Goal: Task Accomplishment & Management: Complete application form

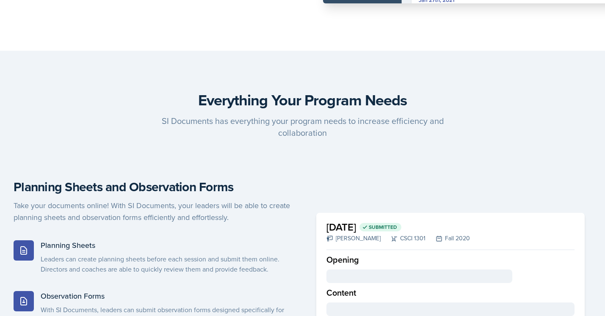
scroll to position [517, 0]
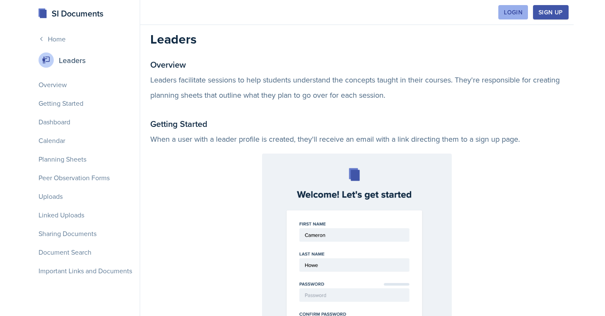
click at [507, 16] on div "Login" at bounding box center [512, 12] width 19 height 7
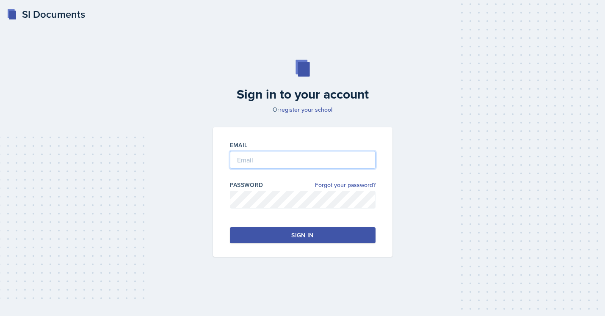
click at [293, 157] on input "email" at bounding box center [303, 160] width 146 height 18
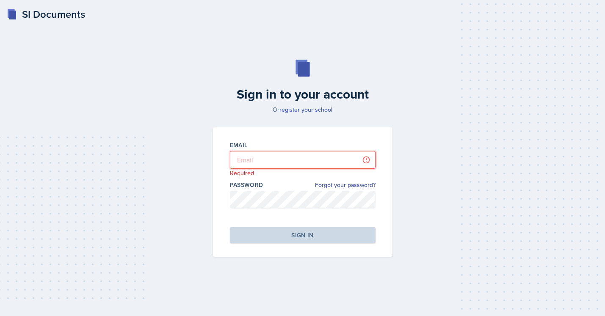
type input "[EMAIL_ADDRESS][DOMAIN_NAME]"
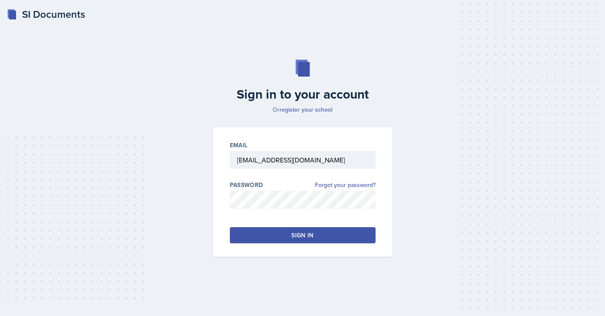
click at [313, 238] on div "Sign in" at bounding box center [302, 235] width 22 height 8
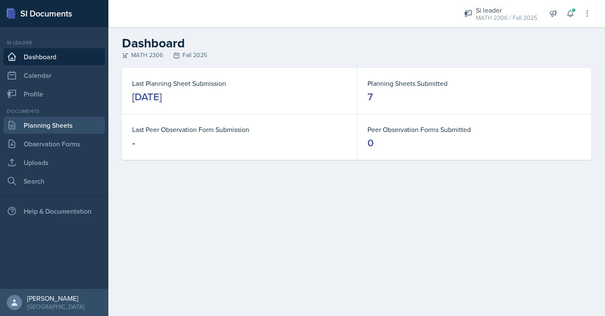
click at [30, 127] on link "Planning Sheets" at bounding box center [54, 125] width 102 height 17
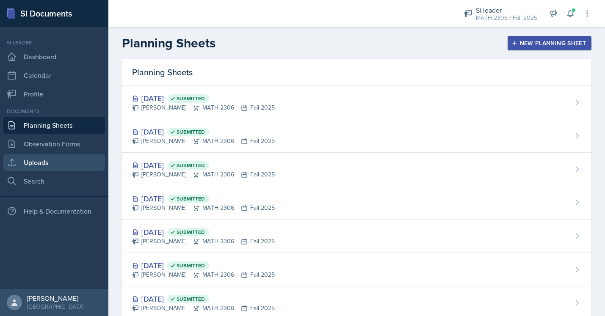
click at [66, 157] on link "Uploads" at bounding box center [54, 162] width 102 height 17
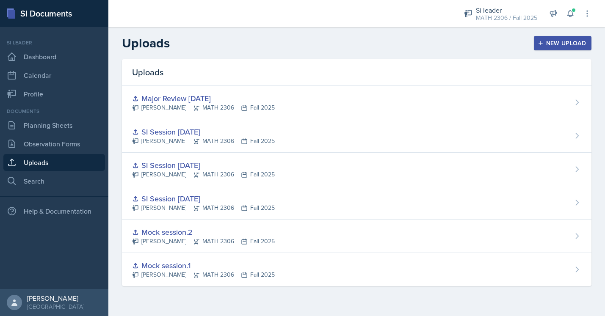
click at [548, 44] on div "New Upload" at bounding box center [562, 43] width 47 height 7
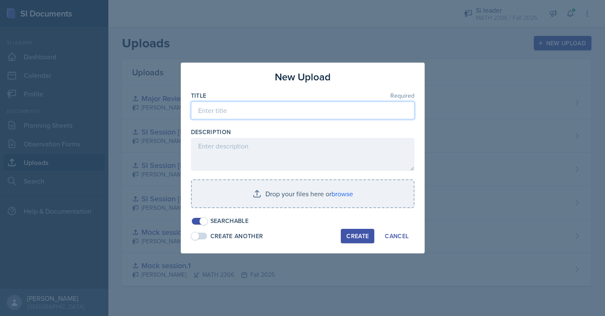
click at [302, 110] on input at bounding box center [302, 111] width 223 height 18
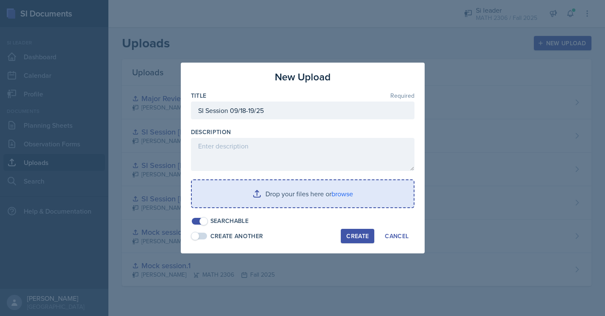
click at [325, 199] on input "file" at bounding box center [303, 193] width 222 height 27
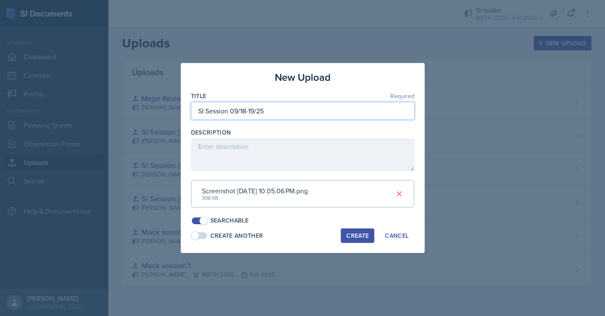
click at [297, 108] on input "SI Session 09/18-19/25" at bounding box center [302, 111] width 223 height 18
click at [298, 110] on input "SI Session 09/18-19/25" at bounding box center [302, 111] width 223 height 18
type input "SI Session 09/18-19/25 (1)"
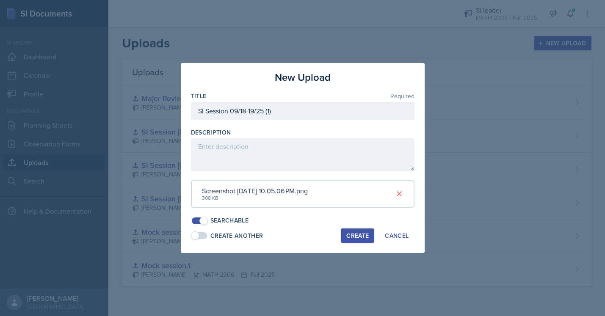
click at [367, 237] on div "Create" at bounding box center [357, 235] width 22 height 7
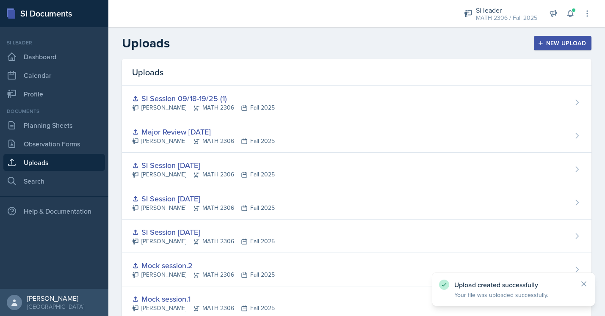
click at [541, 43] on icon "button" at bounding box center [540, 43] width 4 height 4
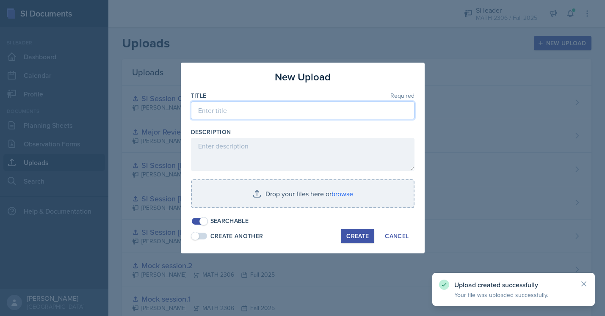
click at [310, 117] on input at bounding box center [302, 111] width 223 height 18
paste input "SI Session 09/18-19/25"
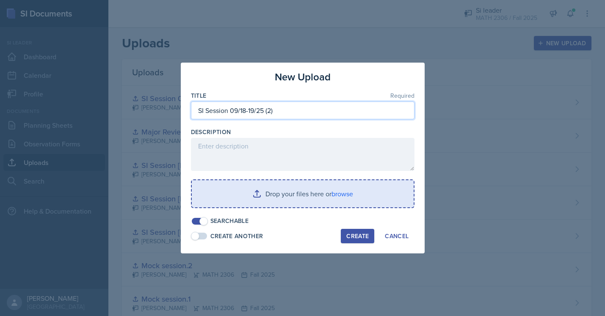
type input "SI Session 09/18-19/25 (2)"
click at [239, 197] on input "file" at bounding box center [303, 193] width 222 height 27
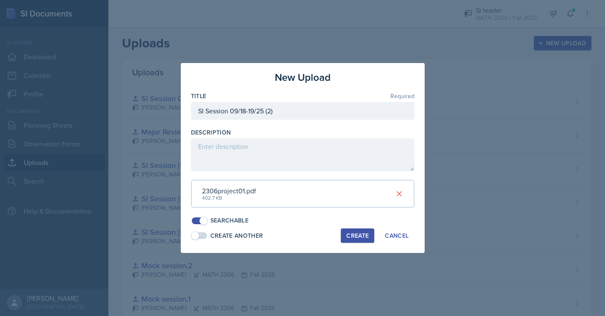
click at [348, 233] on div "Create" at bounding box center [357, 235] width 22 height 7
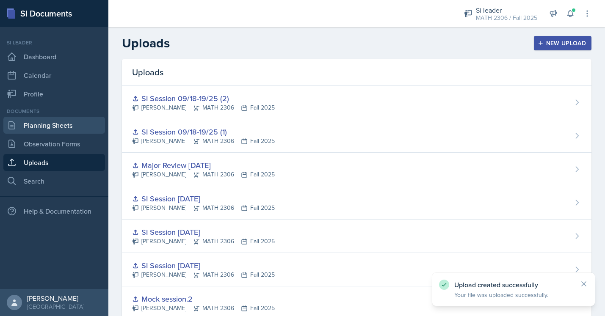
click at [75, 127] on link "Planning Sheets" at bounding box center [54, 125] width 102 height 17
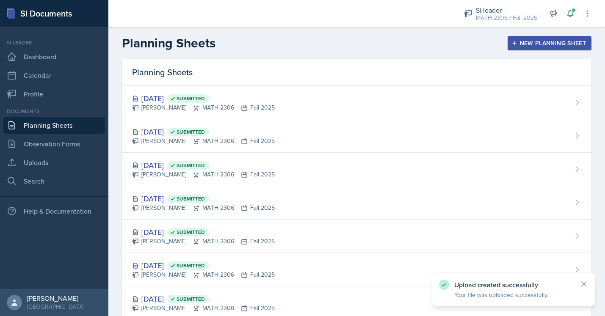
click at [552, 46] on div "New Planning Sheet" at bounding box center [549, 43] width 73 height 7
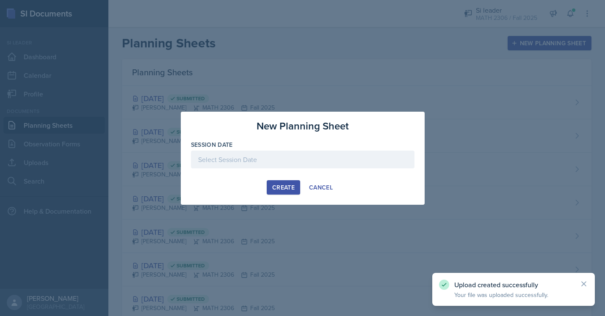
click at [309, 154] on div at bounding box center [302, 160] width 223 height 18
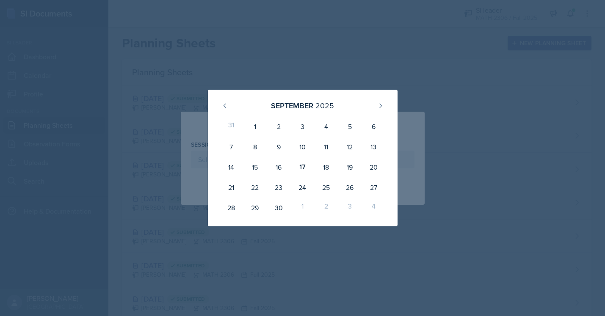
click at [305, 67] on div at bounding box center [302, 158] width 605 height 316
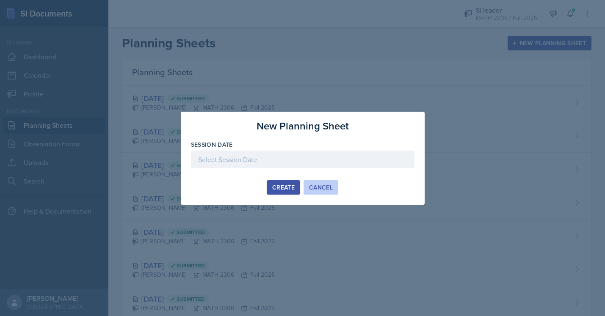
click at [323, 187] on div "Cancel" at bounding box center [321, 187] width 24 height 7
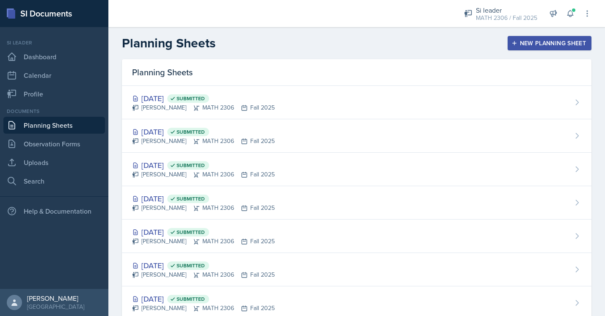
click at [511, 44] on icon "button" at bounding box center [514, 43] width 6 height 6
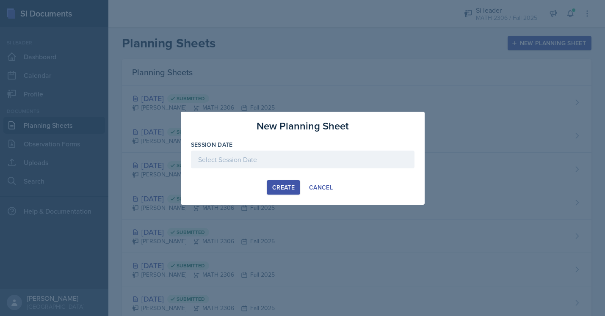
click at [292, 166] on div at bounding box center [302, 160] width 223 height 18
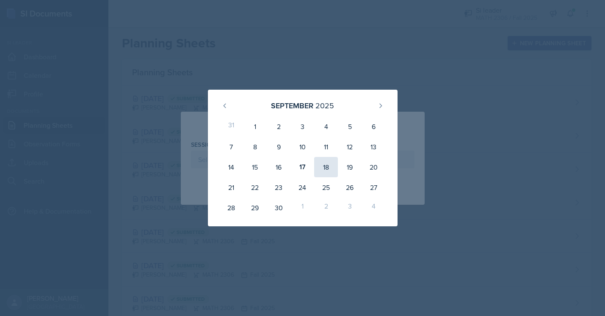
click at [329, 169] on div "18" at bounding box center [326, 167] width 24 height 20
type input "[DATE]"
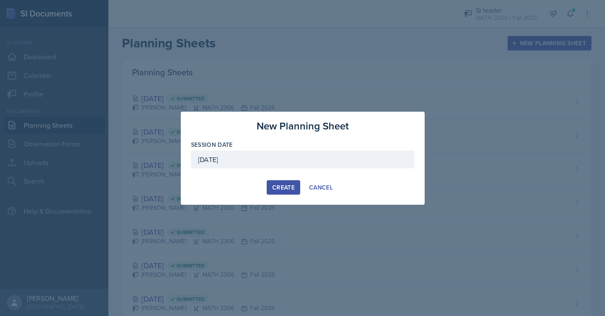
click at [281, 188] on div "Create" at bounding box center [283, 187] width 22 height 7
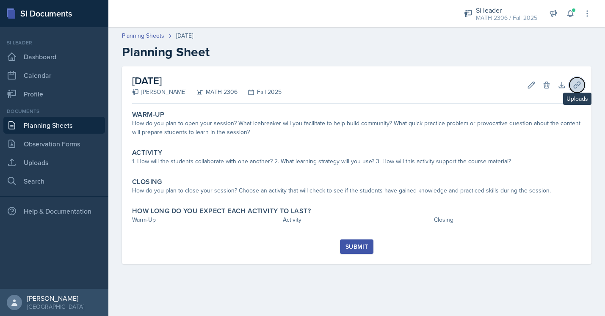
click at [575, 86] on icon at bounding box center [576, 85] width 8 height 8
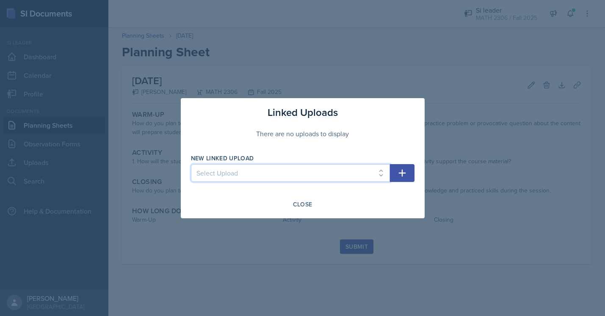
click at [316, 168] on select "Select Upload Mock session.1 Mock session.2 SI Session [DATE] SI Session [DATE]…" at bounding box center [290, 173] width 199 height 18
select select "705af44f-880a-484e-bae5-90c3c8d80510"
click at [191, 164] on select "Select Upload Mock session.1 Mock session.2 SI Session [DATE] SI Session [DATE]…" at bounding box center [290, 173] width 199 height 18
click at [399, 176] on icon "button" at bounding box center [402, 173] width 10 height 10
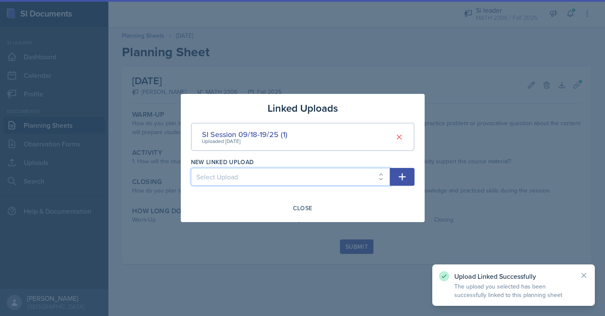
click at [351, 174] on select "Select Upload Mock session.1 Mock session.2 SI Session [DATE] SI Session [DATE]…" at bounding box center [290, 177] width 199 height 18
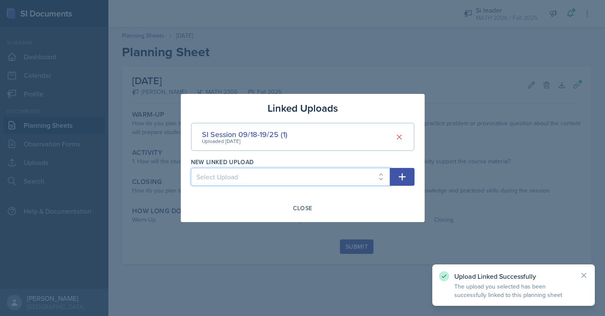
select select "4a655db5-4909-4435-8acc-c06f2329b1b4"
click at [191, 168] on select "Select Upload Mock session.1 Mock session.2 SI Session [DATE] SI Session [DATE]…" at bounding box center [290, 177] width 199 height 18
click at [405, 175] on icon "button" at bounding box center [402, 177] width 10 height 10
select select
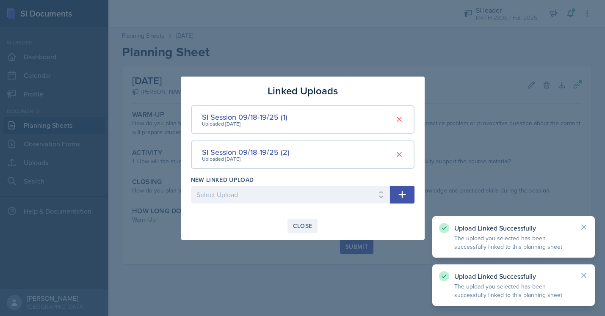
click at [308, 227] on div "Close" at bounding box center [302, 226] width 19 height 7
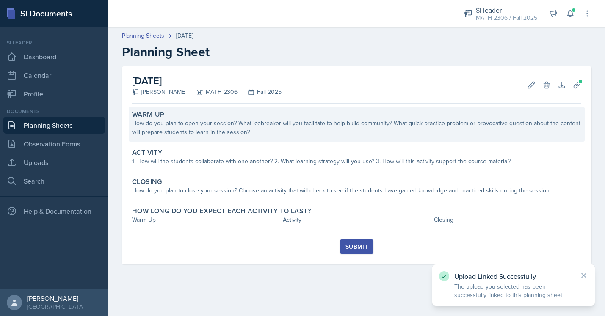
click at [254, 139] on div "Warm-Up How do you plan to open your session? What icebreaker will you facilita…" at bounding box center [357, 124] width 456 height 35
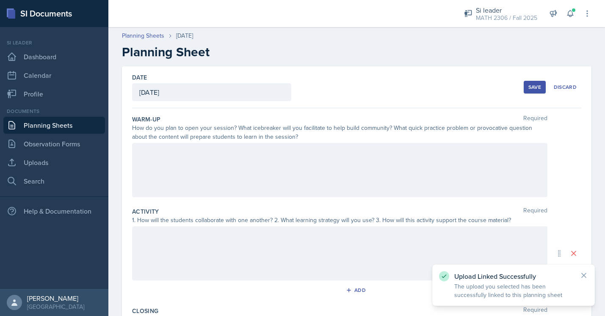
click at [260, 152] on div at bounding box center [339, 170] width 415 height 54
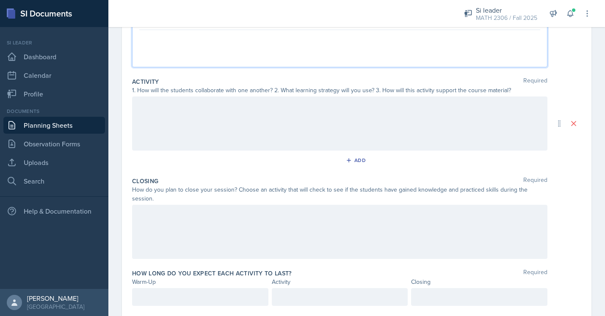
scroll to position [145, 0]
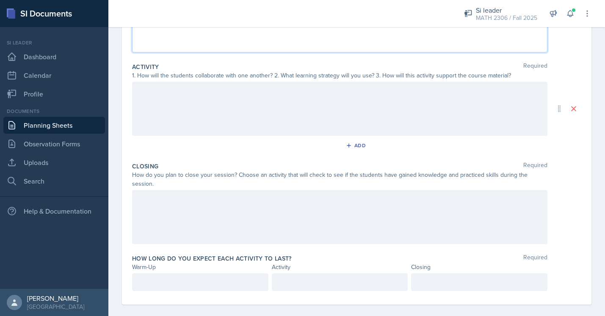
click at [206, 273] on div at bounding box center [200, 282] width 136 height 18
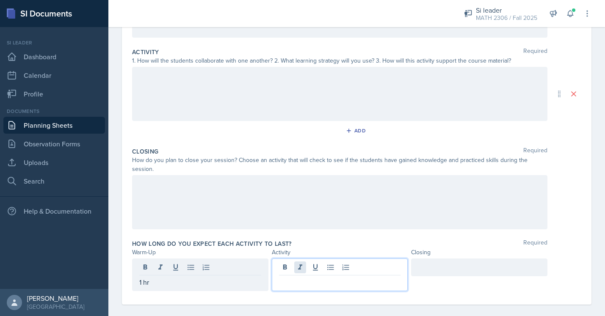
click at [294, 259] on div at bounding box center [340, 275] width 136 height 33
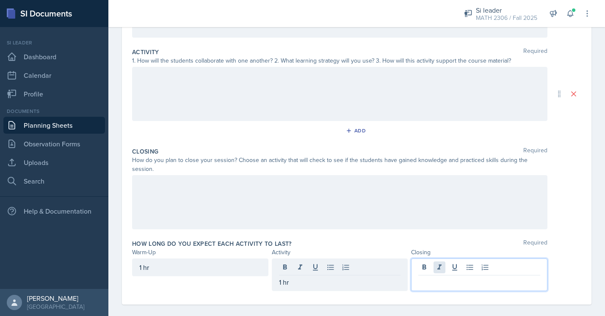
click at [443, 259] on div at bounding box center [479, 275] width 136 height 33
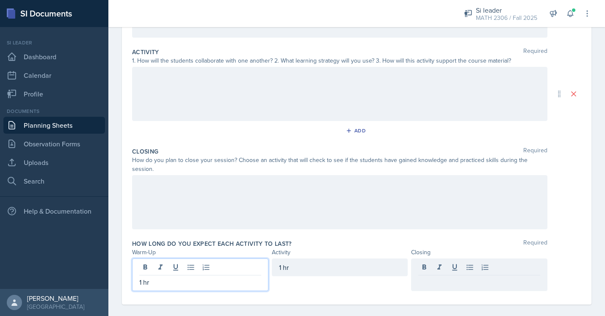
click at [231, 259] on div "1 hr" at bounding box center [200, 275] width 136 height 33
click at [458, 260] on div at bounding box center [479, 268] width 136 height 18
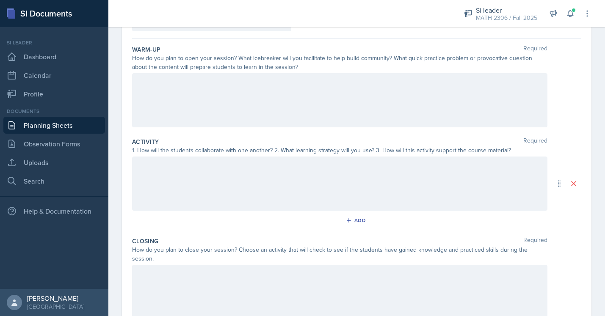
click at [310, 116] on div at bounding box center [339, 100] width 415 height 54
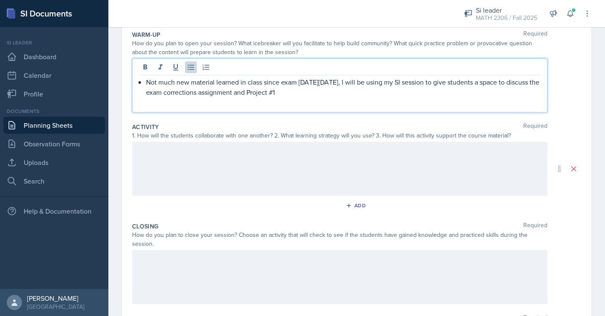
click at [281, 94] on p "Not much new material learned in class since exam [DATE][DATE], I will be using…" at bounding box center [343, 87] width 394 height 20
click at [332, 87] on p "Not much new material learned in class since exam [DATE][DATE], I will be using…" at bounding box center [343, 87] width 394 height 20
drag, startPoint x: 173, startPoint y: 100, endPoint x: 151, endPoint y: 77, distance: 32.9
click at [151, 77] on p "Not much new material learned in class since exam [DATE][DATE], I will be using…" at bounding box center [343, 87] width 394 height 20
copy p "Not much new material learned in class since exam [DATE][DATE], I will be using…"
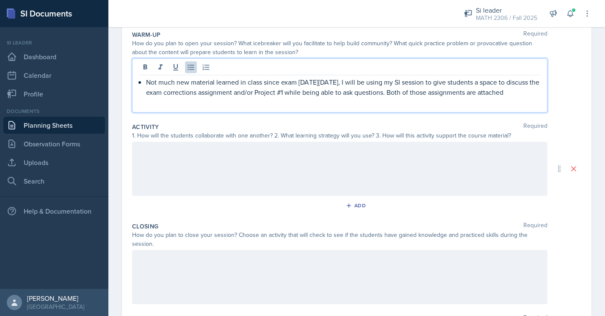
click at [176, 153] on div at bounding box center [339, 169] width 415 height 54
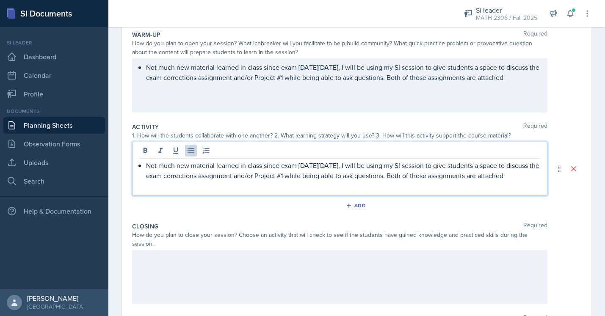
click at [200, 260] on div at bounding box center [339, 277] width 415 height 54
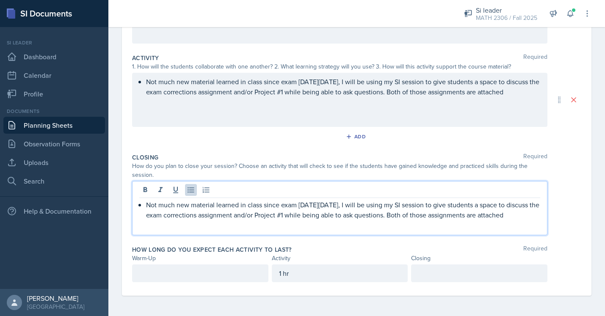
click at [198, 274] on p at bounding box center [200, 273] width 122 height 10
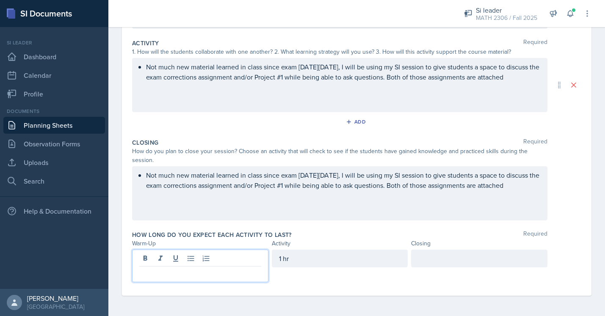
scroll to position [160, 0]
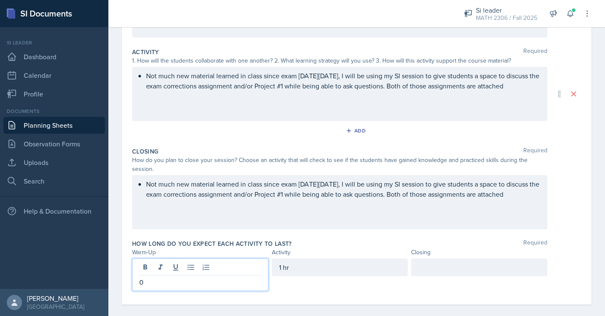
click at [422, 259] on div at bounding box center [479, 268] width 136 height 18
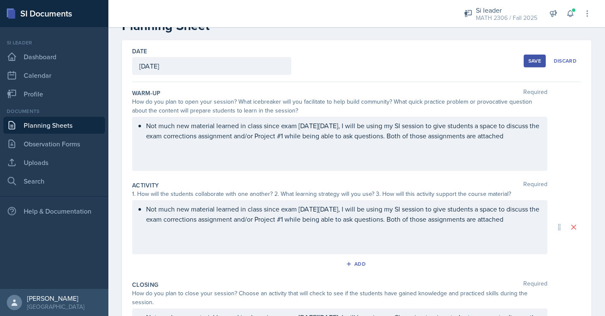
scroll to position [28, 0]
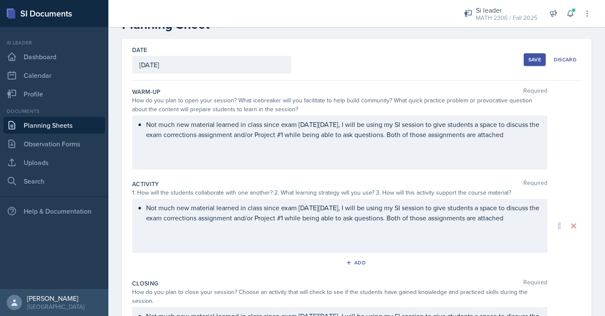
click at [537, 63] on button "Save" at bounding box center [534, 59] width 22 height 13
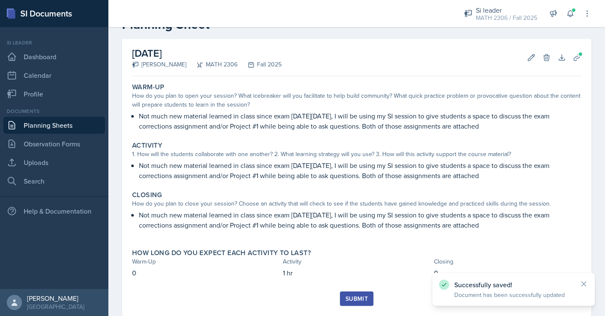
click at [358, 302] on div "Submit" at bounding box center [356, 298] width 22 height 7
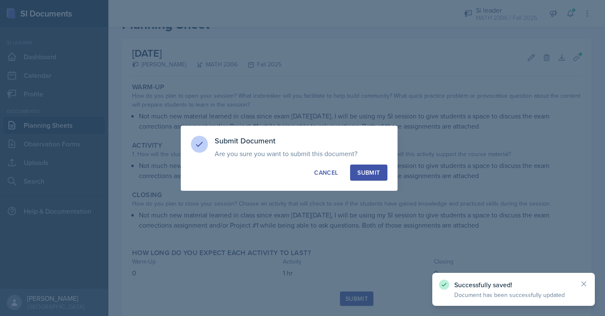
click at [380, 173] on button "Submit" at bounding box center [368, 173] width 37 height 16
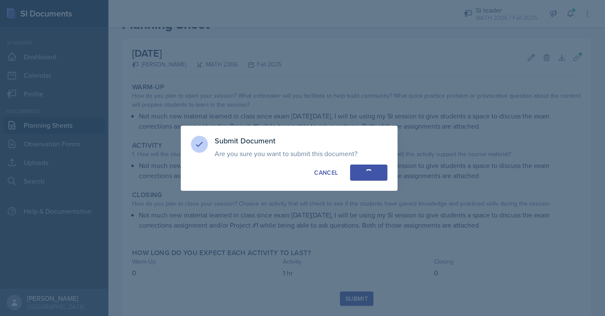
scroll to position [23, 0]
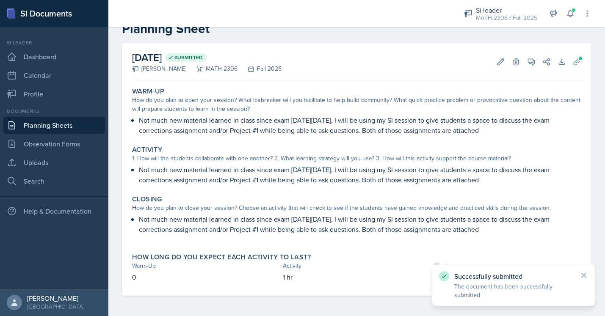
click at [86, 125] on link "Planning Sheets" at bounding box center [54, 125] width 102 height 17
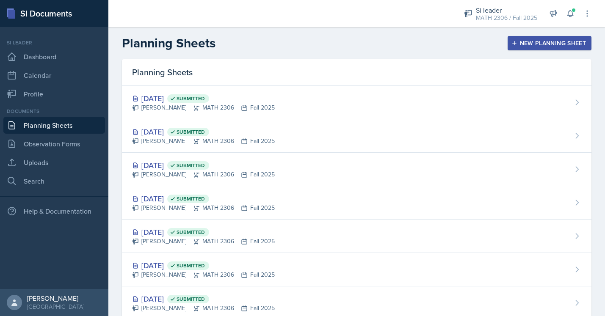
click at [533, 45] on div "New Planning Sheet" at bounding box center [549, 43] width 73 height 7
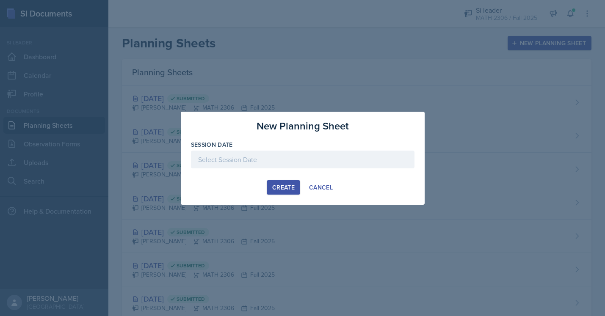
click at [349, 159] on div at bounding box center [302, 160] width 223 height 18
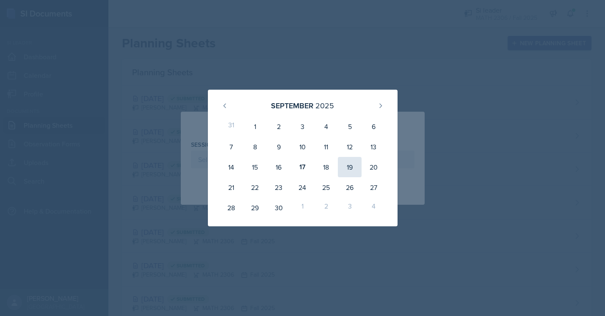
click at [353, 168] on div "19" at bounding box center [350, 167] width 24 height 20
type input "[DATE]"
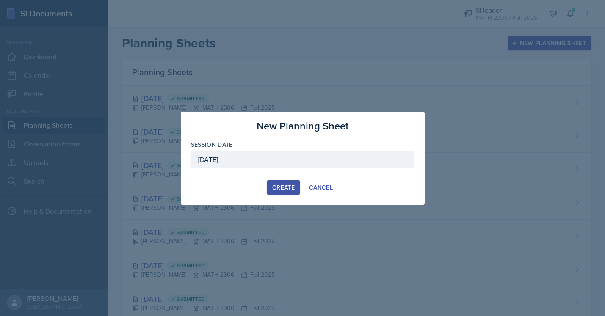
click at [277, 189] on div "Create" at bounding box center [283, 187] width 22 height 7
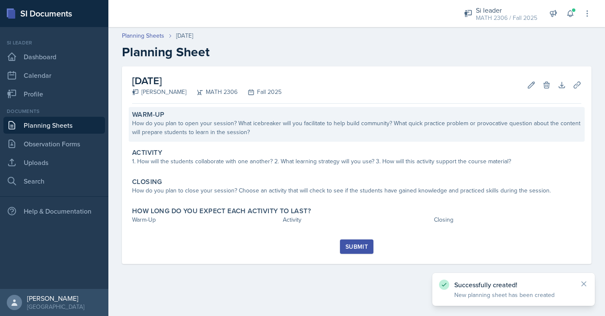
click at [287, 137] on div "Warm-Up How do you plan to open your session? What icebreaker will you facilita…" at bounding box center [357, 124] width 456 height 35
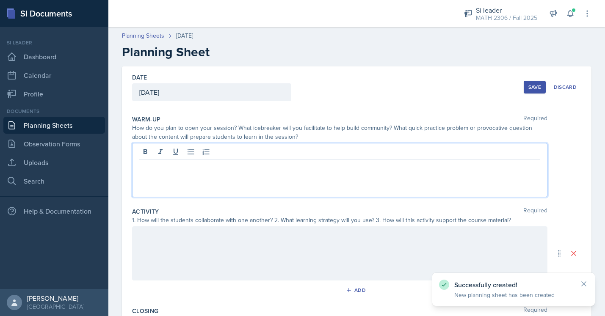
click at [277, 154] on div at bounding box center [339, 170] width 415 height 54
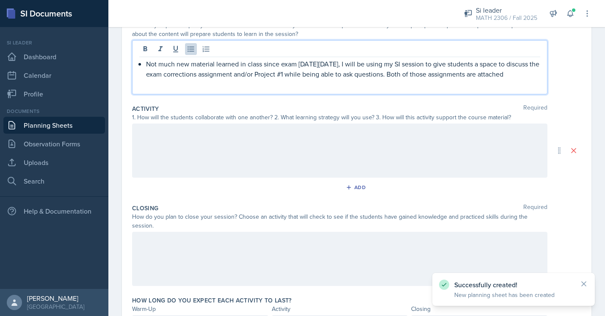
click at [270, 144] on div at bounding box center [339, 151] width 415 height 54
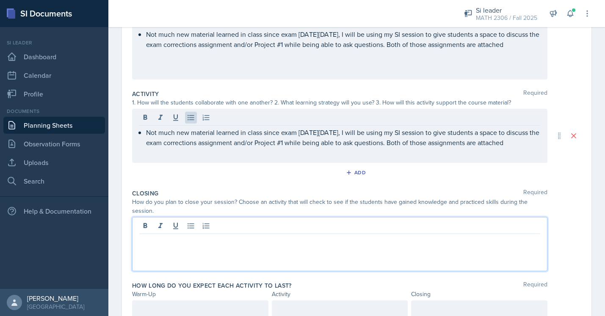
click at [263, 224] on div at bounding box center [339, 244] width 415 height 54
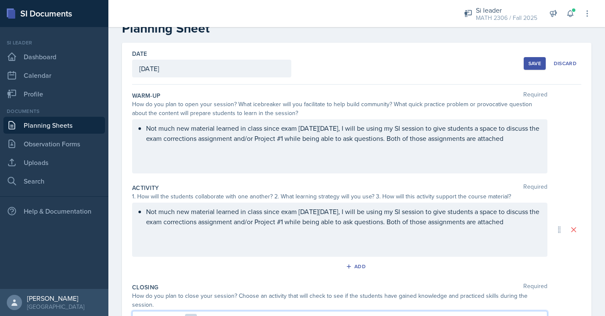
click at [201, 160] on div "Not much new material learned in class since exam [DATE][DATE], I will be using…" at bounding box center [339, 146] width 415 height 54
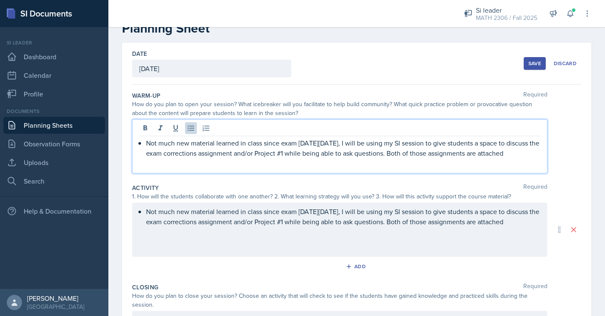
scroll to position [39, 0]
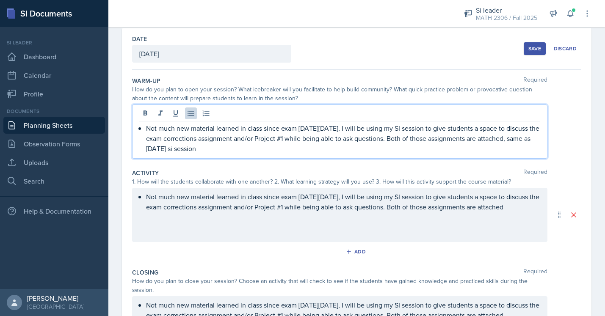
drag, startPoint x: 260, startPoint y: 150, endPoint x: 176, endPoint y: 151, distance: 84.2
click at [176, 151] on p "Not much new material learned in class since exam [DATE][DATE], I will be using…" at bounding box center [343, 138] width 394 height 30
copy p "same as [DATE] si session"
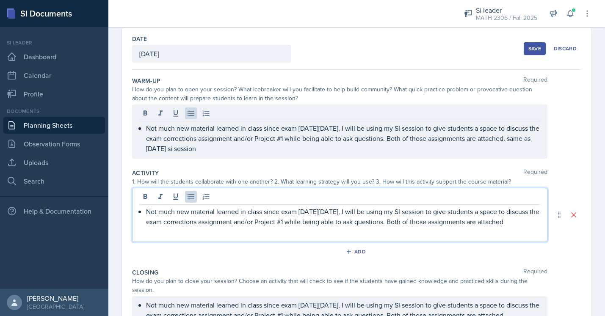
click at [177, 224] on div "Not much new material learned in class since exam [DATE][DATE], I will be using…" at bounding box center [339, 221] width 401 height 30
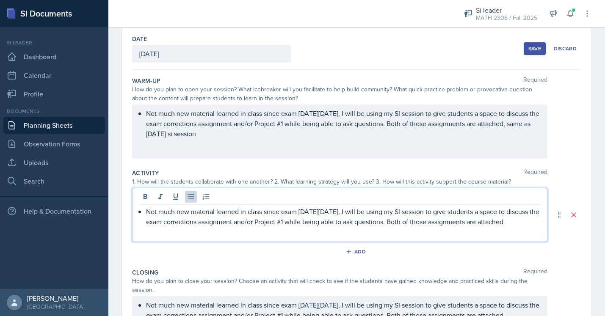
click at [171, 227] on p "Not much new material learned in class since exam [DATE][DATE], I will be using…" at bounding box center [343, 216] width 394 height 20
paste div
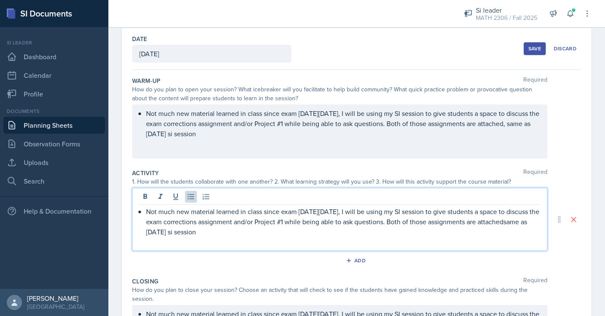
click at [173, 234] on p "Not much new material learned in class since exam [DATE][DATE], I will be using…" at bounding box center [343, 221] width 394 height 30
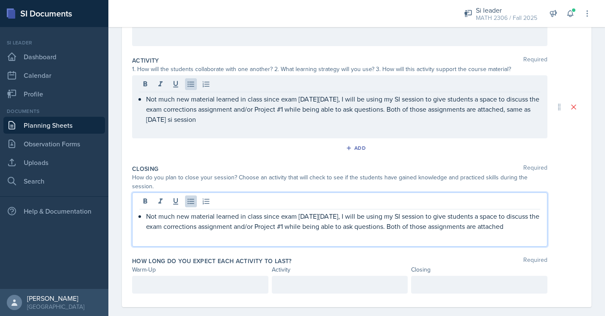
scroll to position [145, 0]
click at [189, 216] on p "Not much new material learned in class since exam [DATE][DATE], I will be using…" at bounding box center [343, 221] width 394 height 20
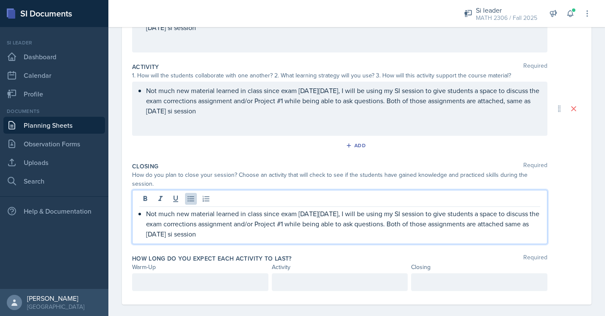
click at [173, 223] on p "Not much new material learned in class since exam [DATE][DATE], I will be using…" at bounding box center [343, 224] width 394 height 30
click at [183, 273] on div at bounding box center [200, 282] width 136 height 18
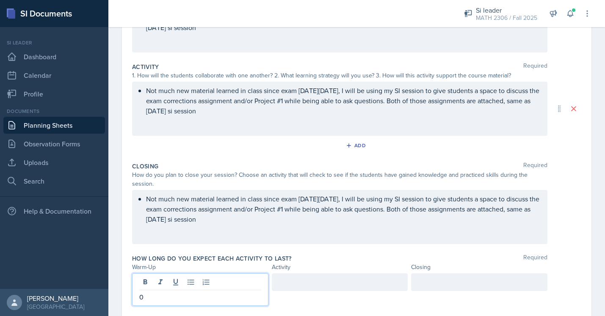
click at [300, 273] on div at bounding box center [340, 282] width 136 height 18
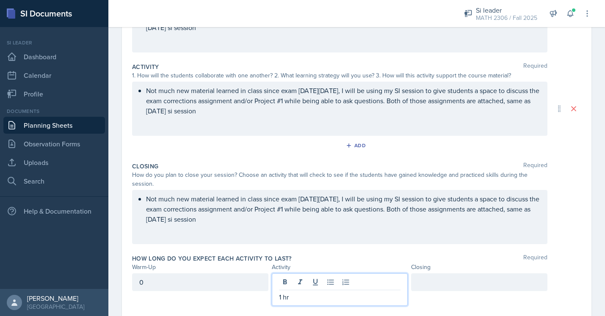
click at [449, 280] on div at bounding box center [479, 282] width 136 height 18
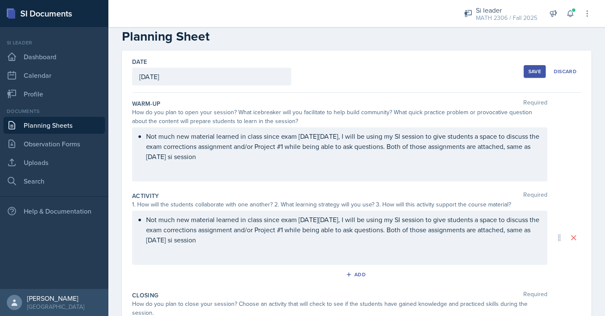
scroll to position [0, 0]
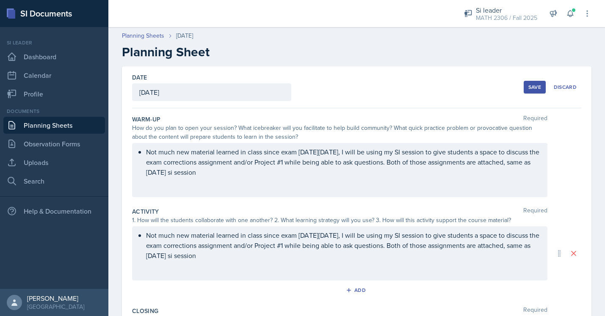
click at [539, 88] on div "Save" at bounding box center [534, 87] width 13 height 7
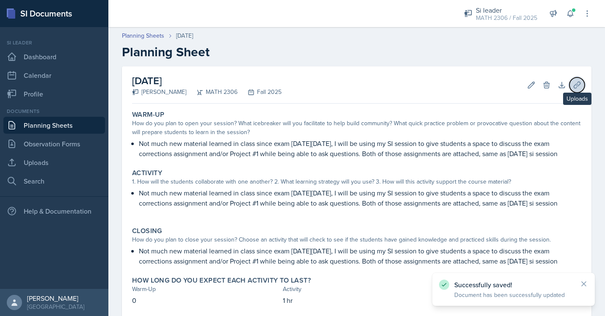
click at [573, 87] on icon at bounding box center [576, 85] width 6 height 6
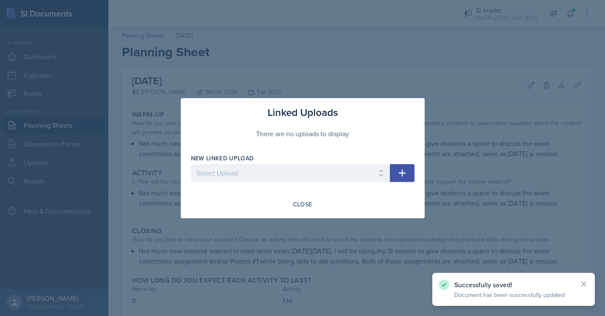
click at [395, 174] on button "button" at bounding box center [402, 173] width 25 height 18
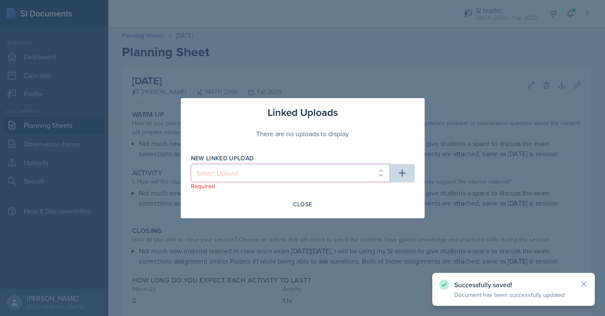
click at [372, 176] on select "Select Upload Mock session.1 Mock session.2 SI Session [DATE] SI Session [DATE]…" at bounding box center [290, 173] width 199 height 18
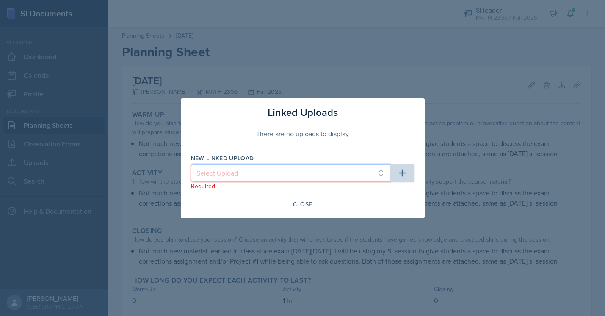
select select "705af44f-880a-484e-bae5-90c3c8d80510"
click at [191, 164] on select "Select Upload Mock session.1 Mock session.2 SI Session [DATE] SI Session [DATE]…" at bounding box center [290, 173] width 199 height 18
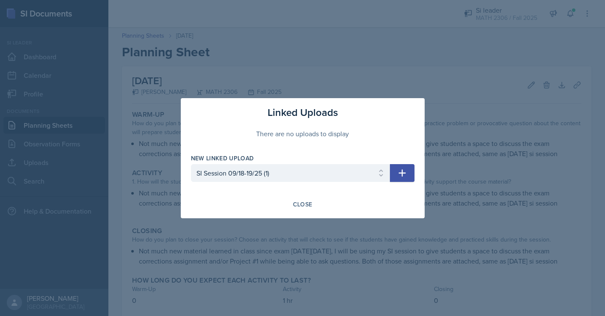
click at [394, 173] on button "button" at bounding box center [402, 173] width 25 height 18
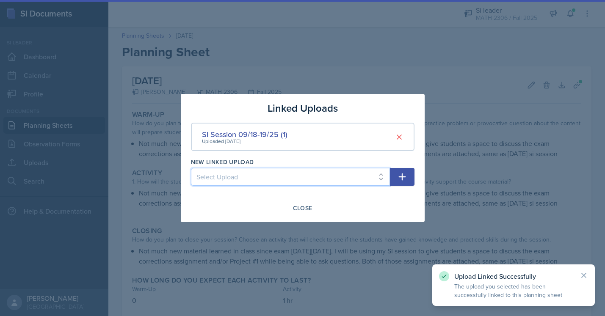
click at [379, 176] on select "Select Upload Mock session.1 Mock session.2 SI Session [DATE] SI Session [DATE]…" at bounding box center [290, 177] width 199 height 18
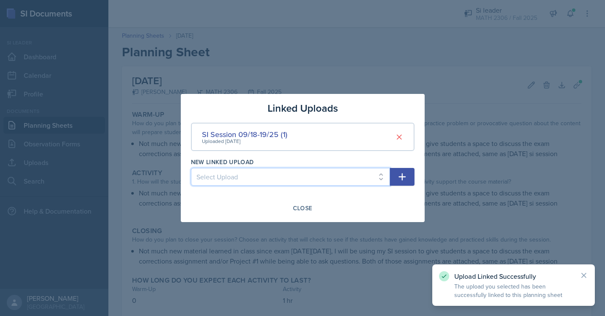
select select "4a655db5-4909-4435-8acc-c06f2329b1b4"
click at [191, 168] on select "Select Upload Mock session.1 Mock session.2 SI Session [DATE] SI Session [DATE]…" at bounding box center [290, 177] width 199 height 18
click at [406, 179] on icon "button" at bounding box center [402, 177] width 10 height 10
select select
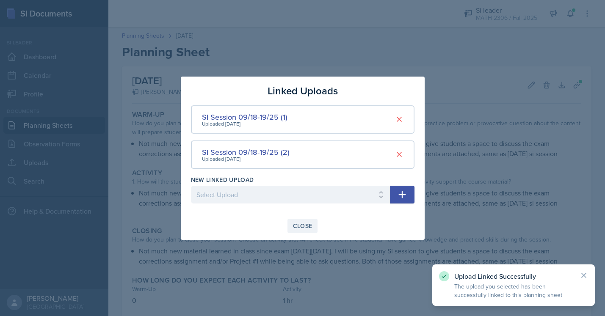
click at [304, 228] on div "Close" at bounding box center [302, 226] width 19 height 7
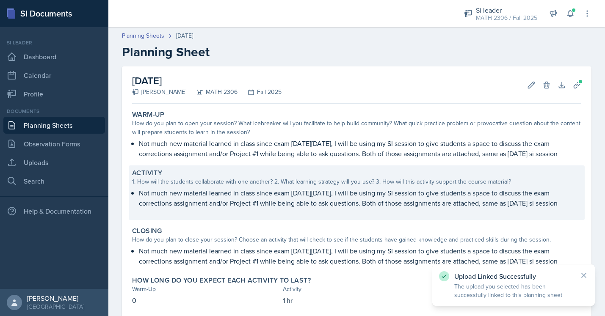
scroll to position [48, 0]
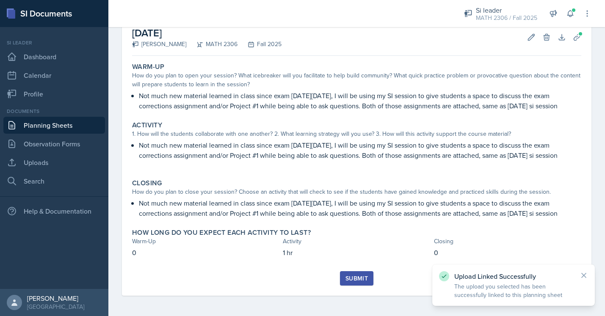
click at [362, 284] on button "Submit" at bounding box center [356, 278] width 33 height 14
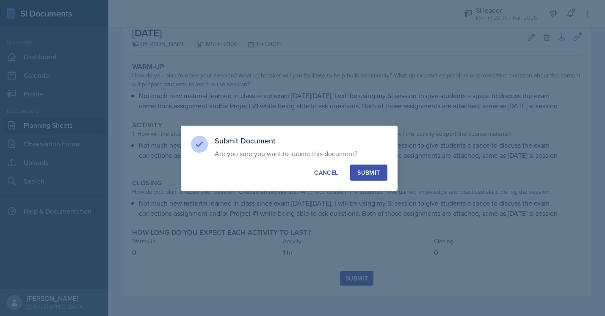
click at [378, 175] on div "Submit" at bounding box center [368, 172] width 22 height 8
